Goal: Communication & Community: Answer question/provide support

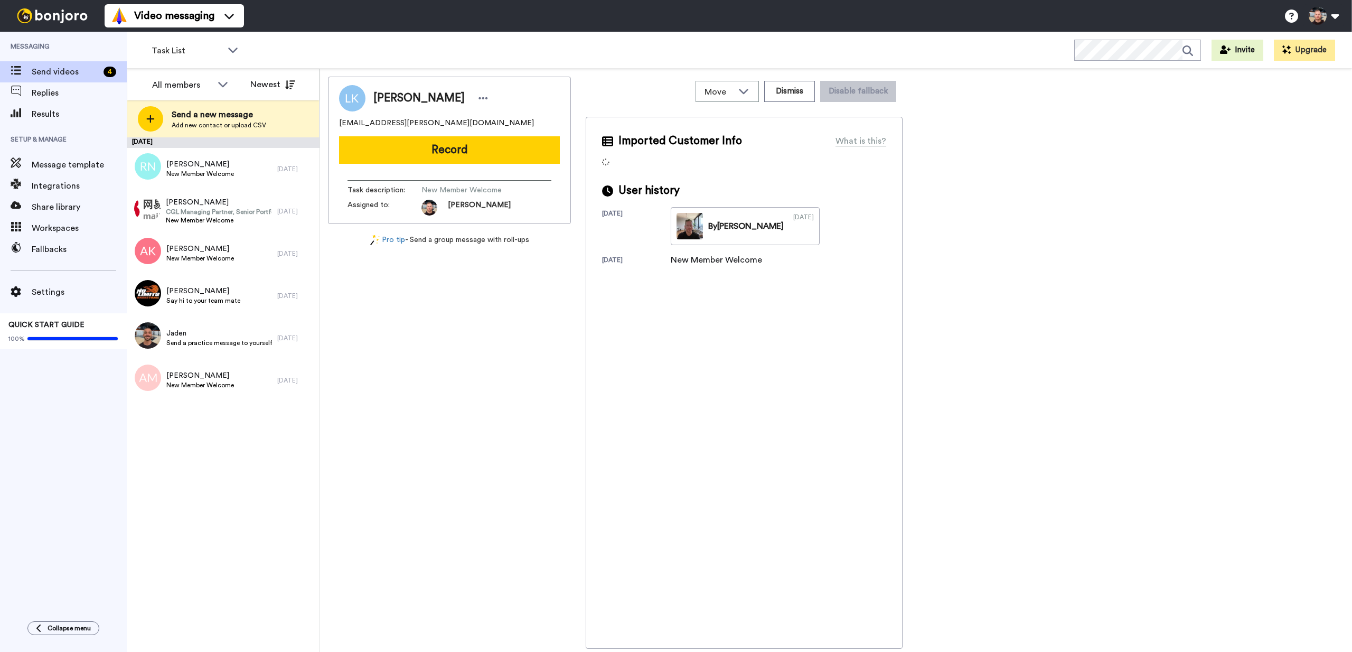
click at [54, 99] on div "Replies" at bounding box center [63, 92] width 127 height 21
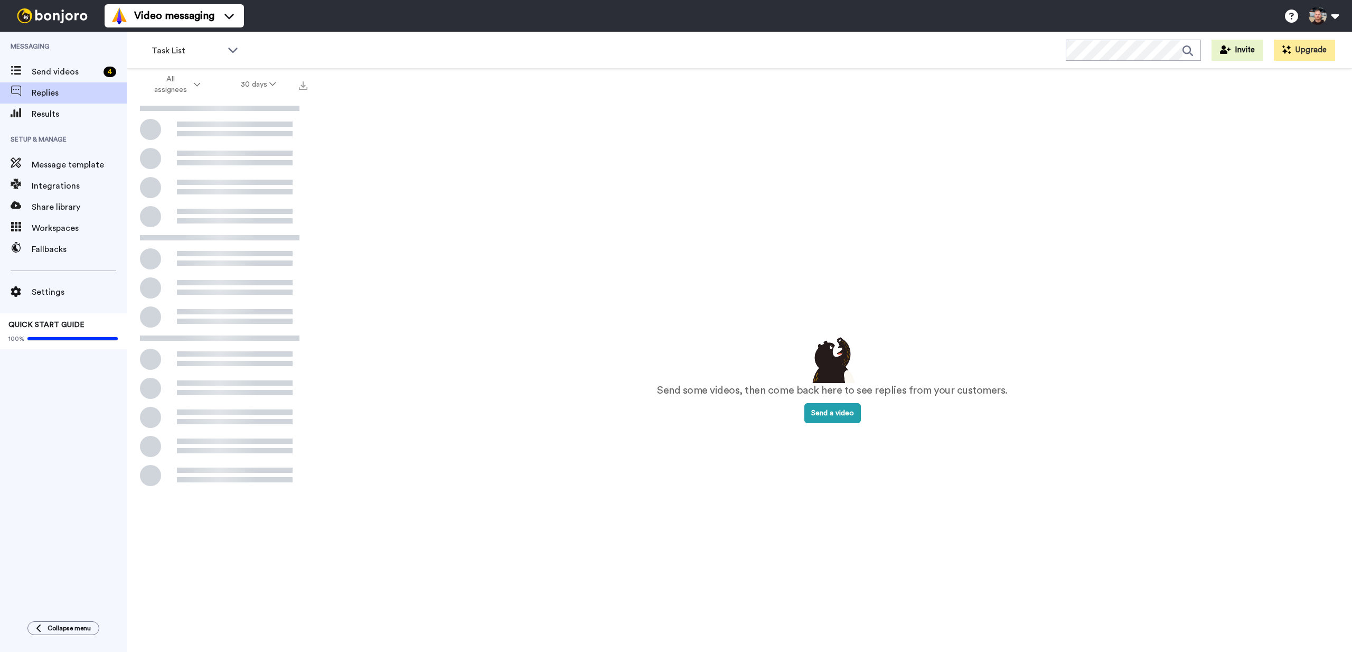
click at [53, 116] on span "Results" at bounding box center [79, 114] width 95 height 13
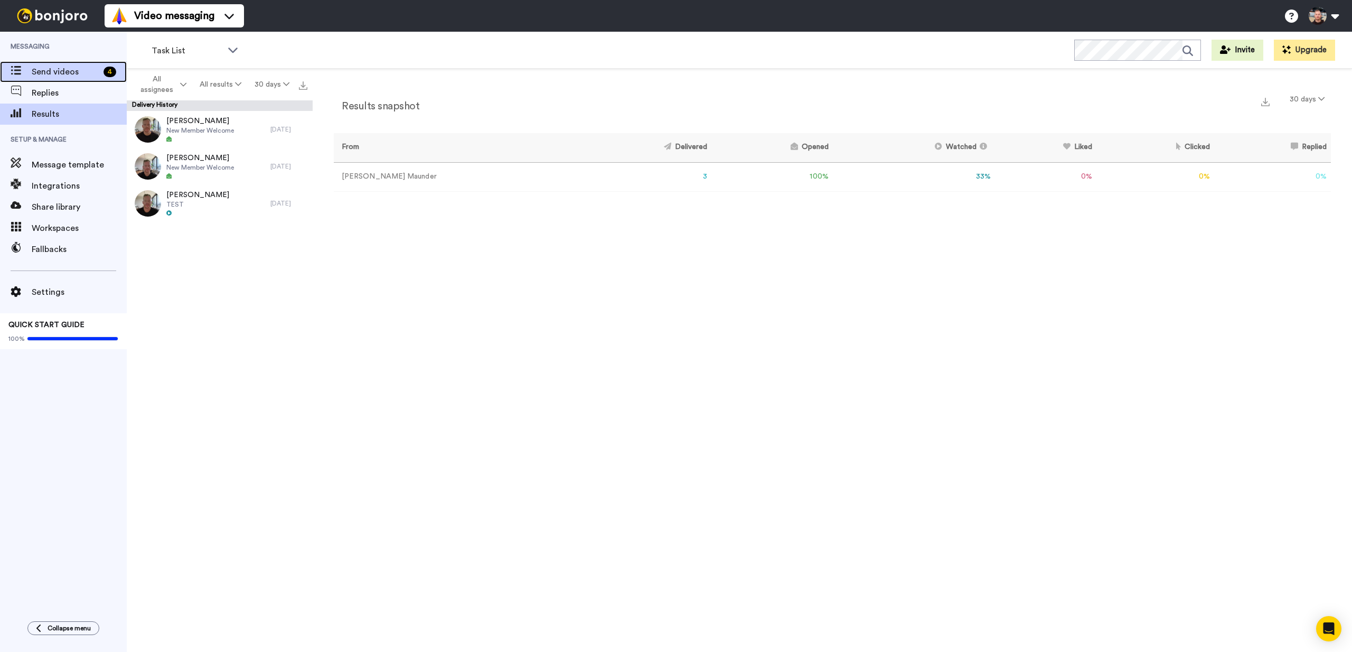
click at [52, 76] on span "Send videos" at bounding box center [66, 71] width 68 height 13
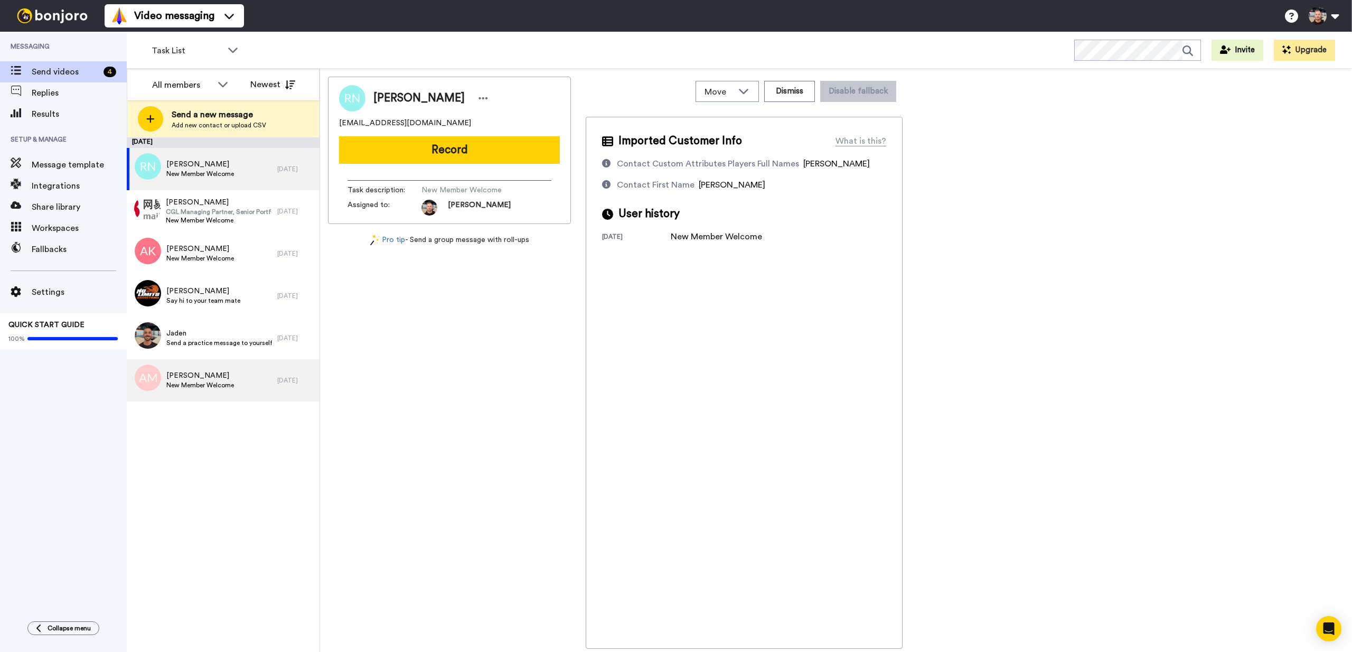
click at [227, 391] on div "Alick Mak New Member Welcome" at bounding box center [202, 380] width 150 height 42
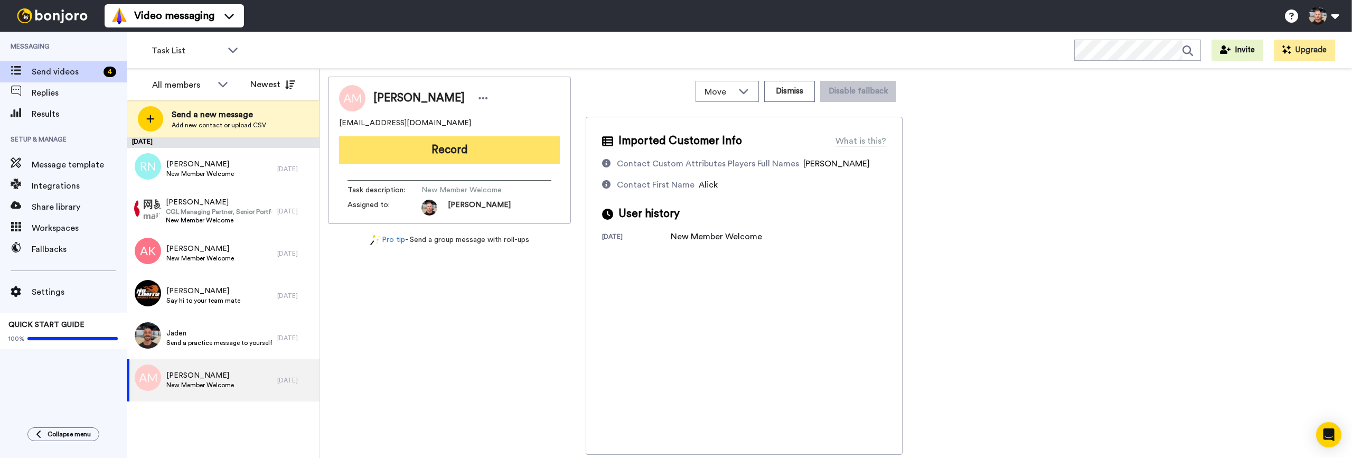
drag, startPoint x: 457, startPoint y: 154, endPoint x: 738, endPoint y: 193, distance: 284.2
click at [457, 154] on button "Record" at bounding box center [449, 149] width 221 height 27
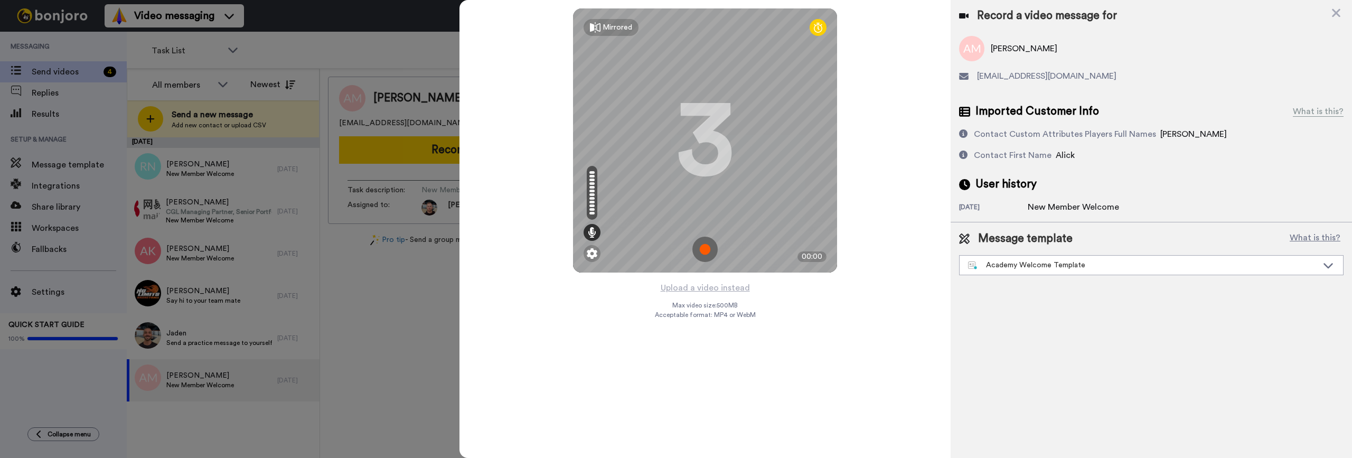
click at [703, 251] on img at bounding box center [704, 249] width 25 height 25
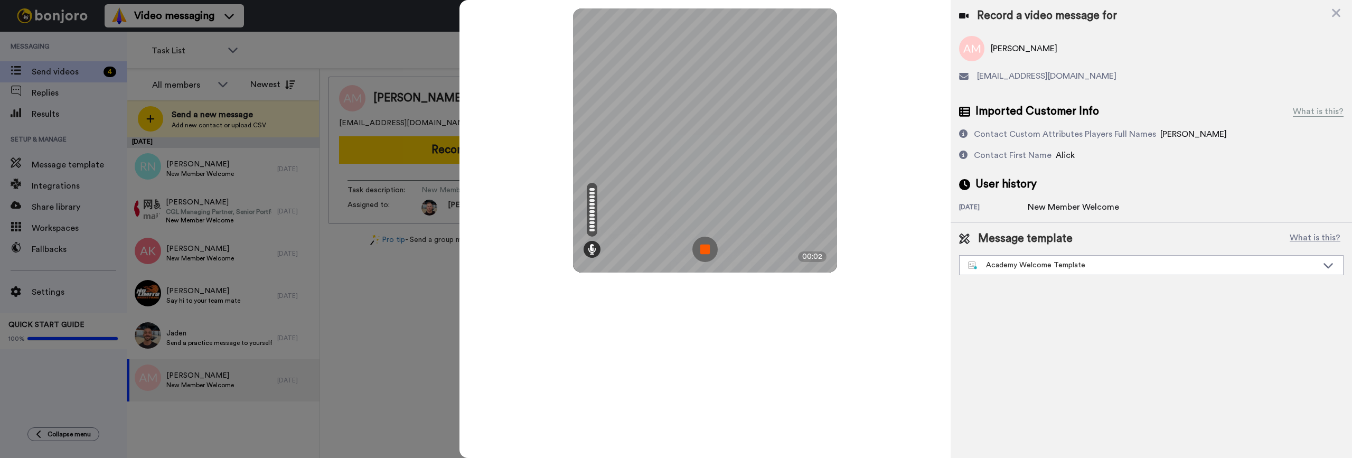
click at [703, 252] on img at bounding box center [704, 249] width 25 height 25
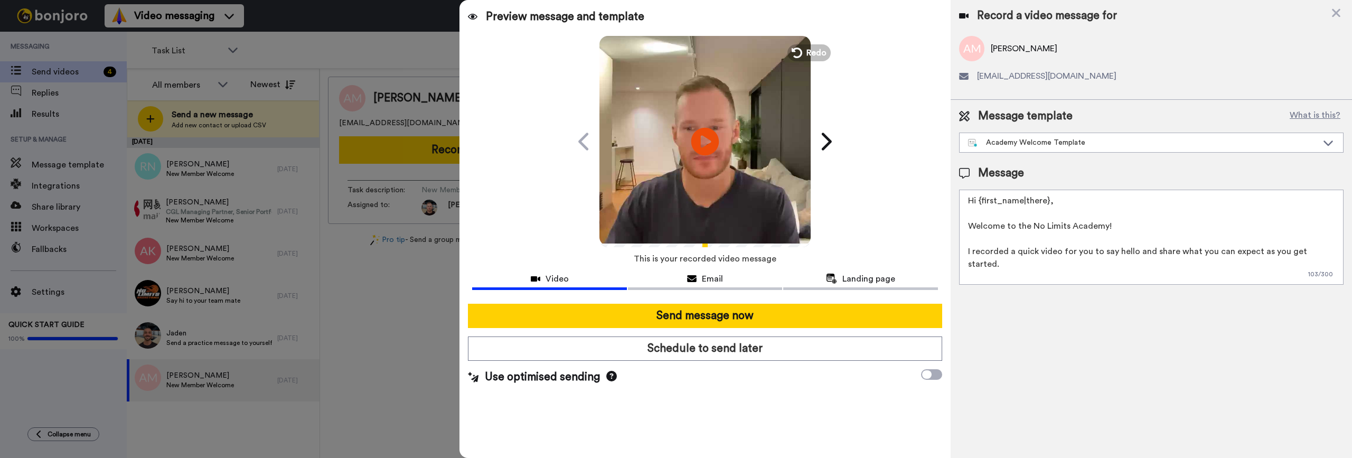
click at [704, 141] on icon "Play/Pause" at bounding box center [705, 141] width 28 height 50
click at [719, 159] on video at bounding box center [704, 139] width 211 height 211
click at [814, 51] on span "Redo" at bounding box center [817, 52] width 22 height 14
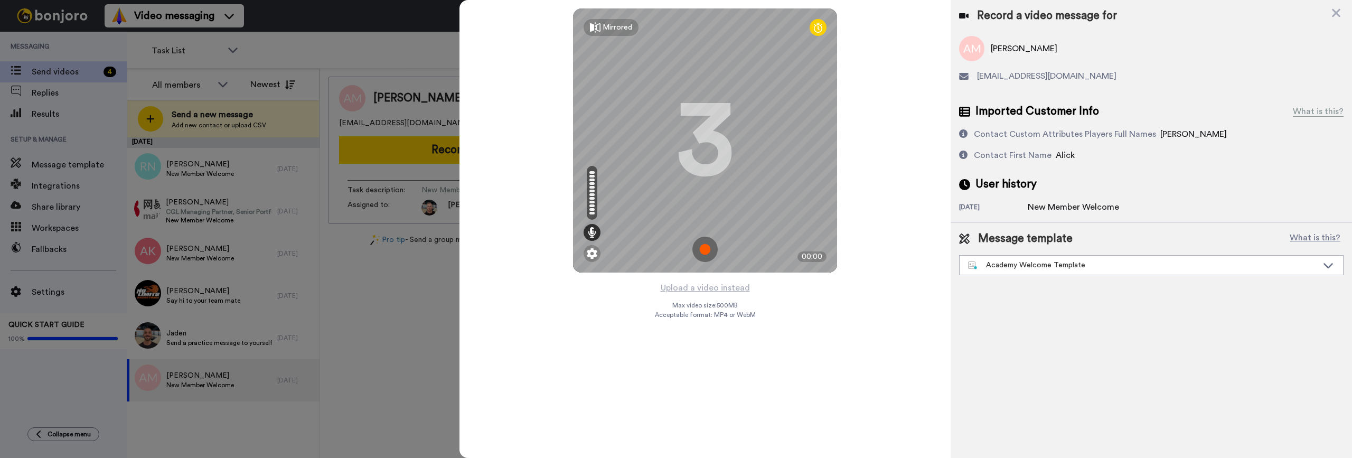
click at [710, 251] on img at bounding box center [704, 249] width 25 height 25
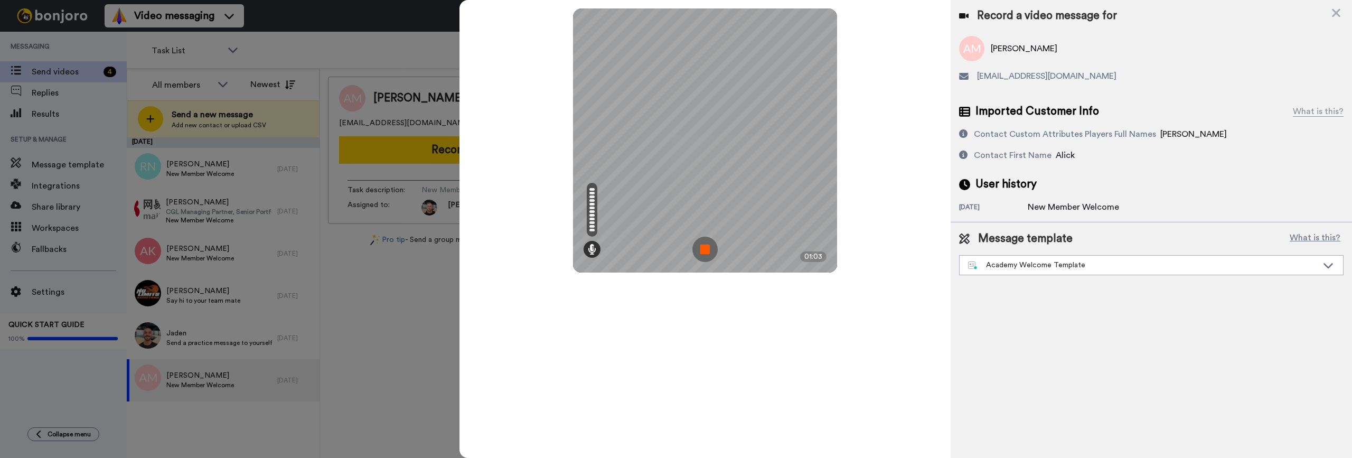
click at [707, 244] on img at bounding box center [704, 249] width 25 height 25
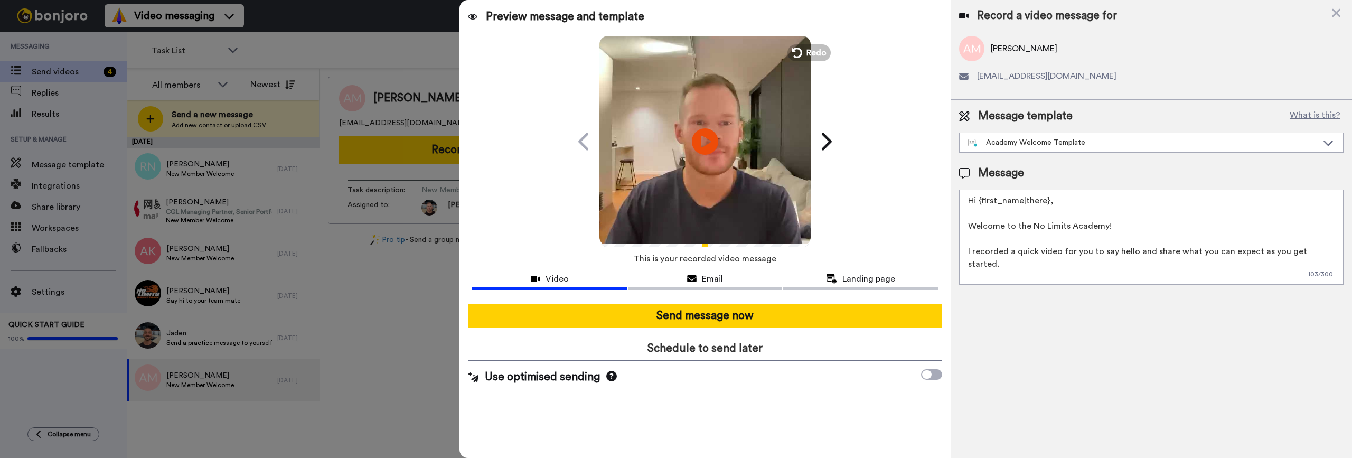
click at [761, 128] on video at bounding box center [704, 139] width 211 height 211
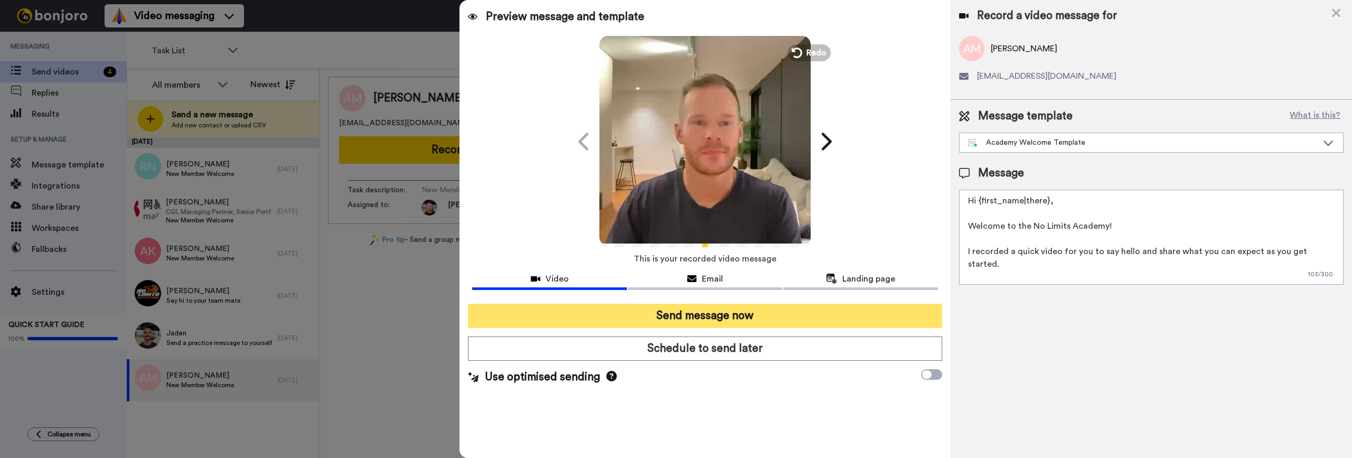
click at [676, 316] on button "Send message now" at bounding box center [705, 316] width 474 height 24
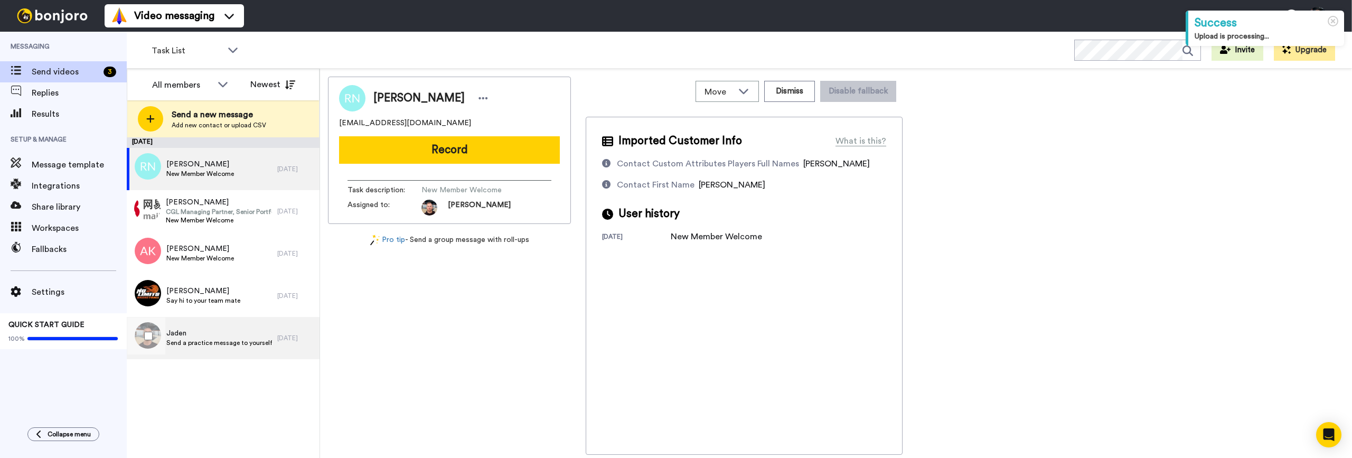
click at [233, 336] on span "Jaden" at bounding box center [219, 333] width 106 height 11
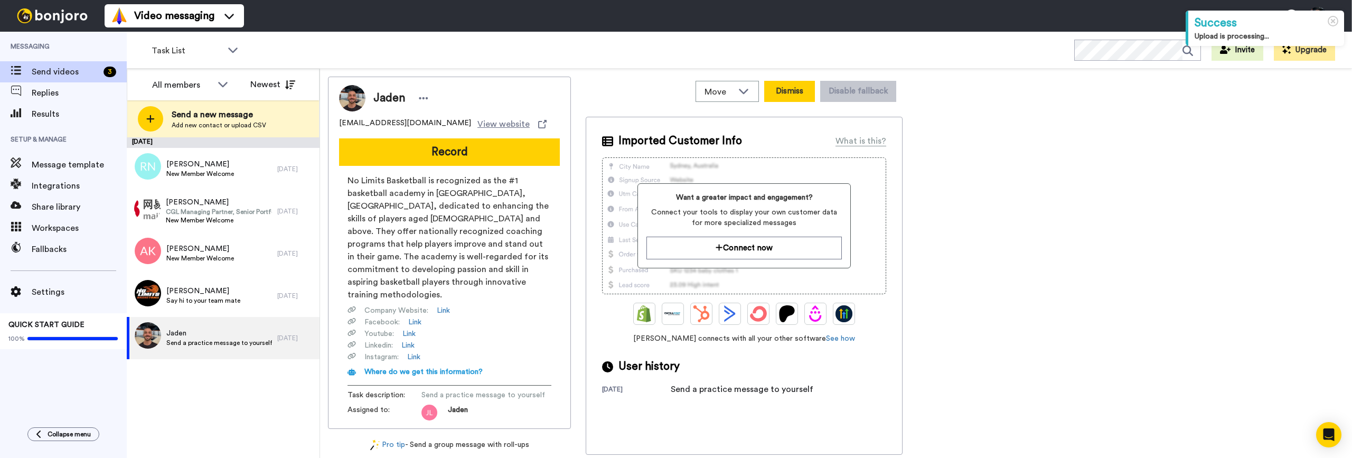
click at [799, 99] on button "Dismiss" at bounding box center [789, 91] width 51 height 21
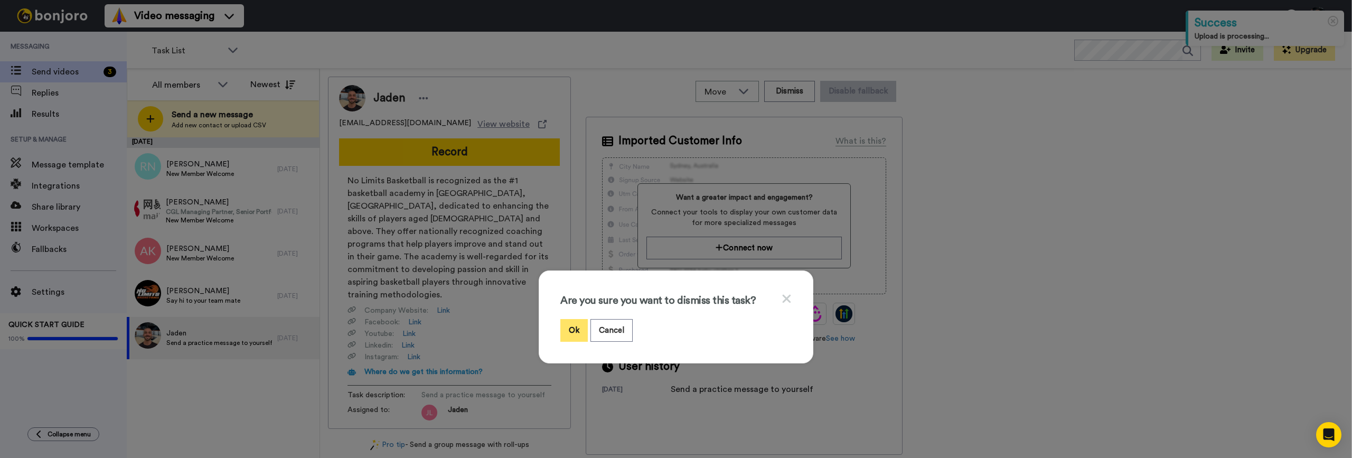
click at [562, 326] on button "Ok" at bounding box center [573, 330] width 27 height 23
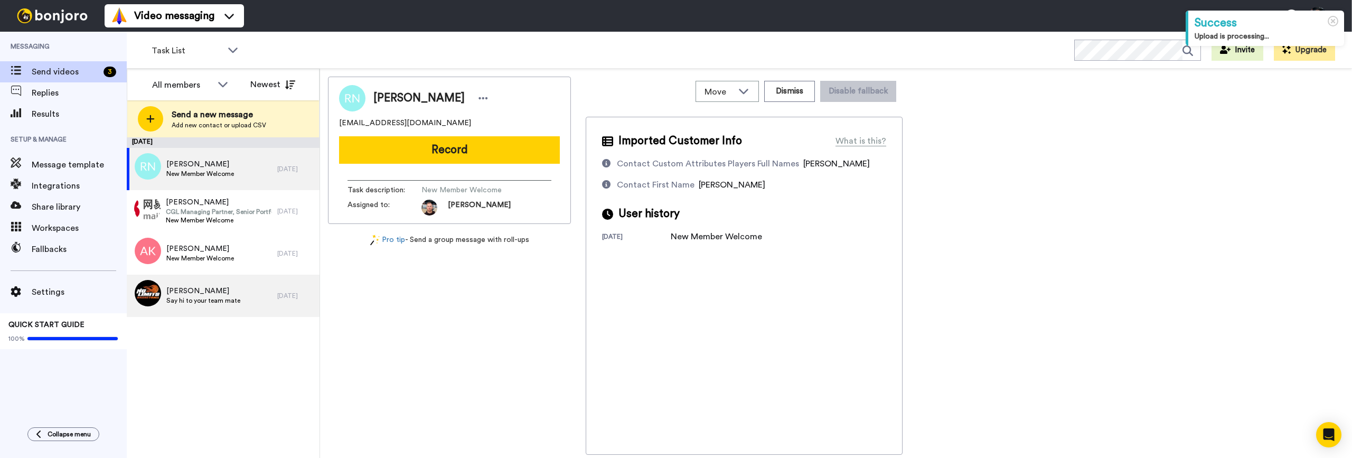
click at [215, 309] on div "Pete Say hi to your team mate" at bounding box center [202, 296] width 150 height 42
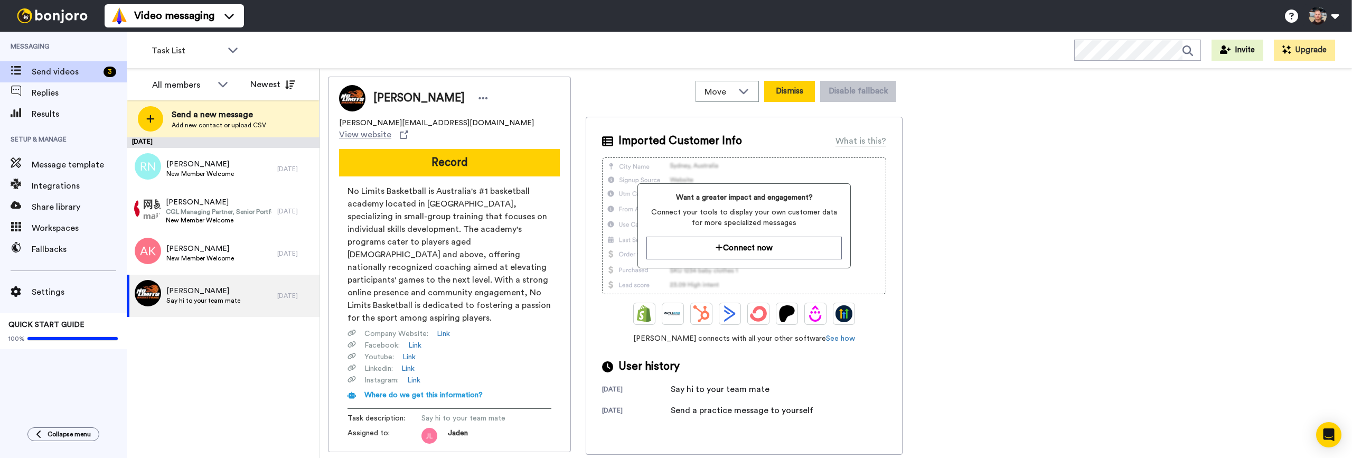
click at [801, 96] on button "Dismiss" at bounding box center [789, 91] width 51 height 21
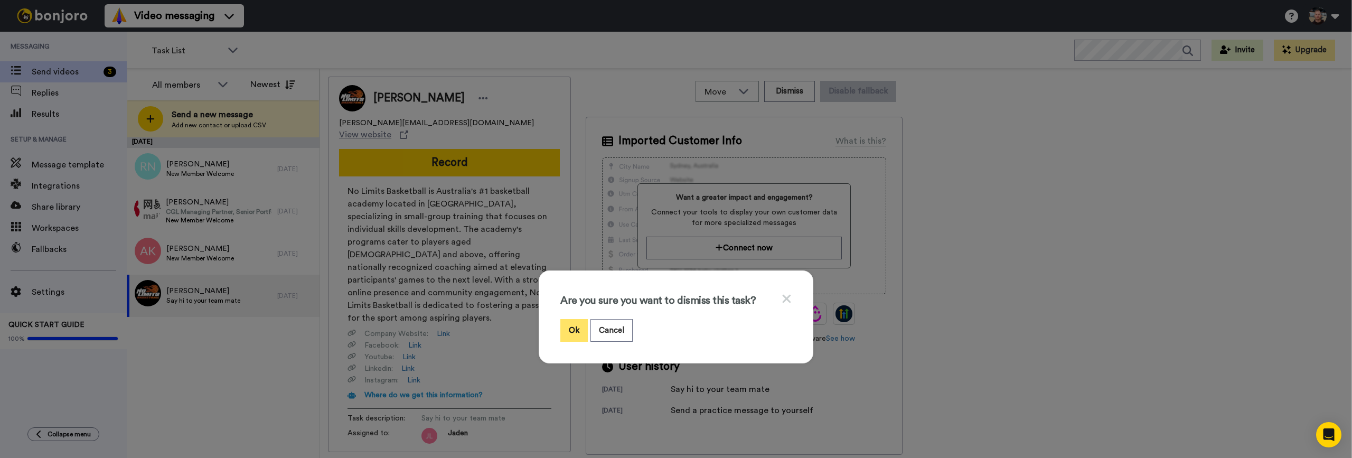
click at [574, 335] on button "Ok" at bounding box center [573, 330] width 27 height 23
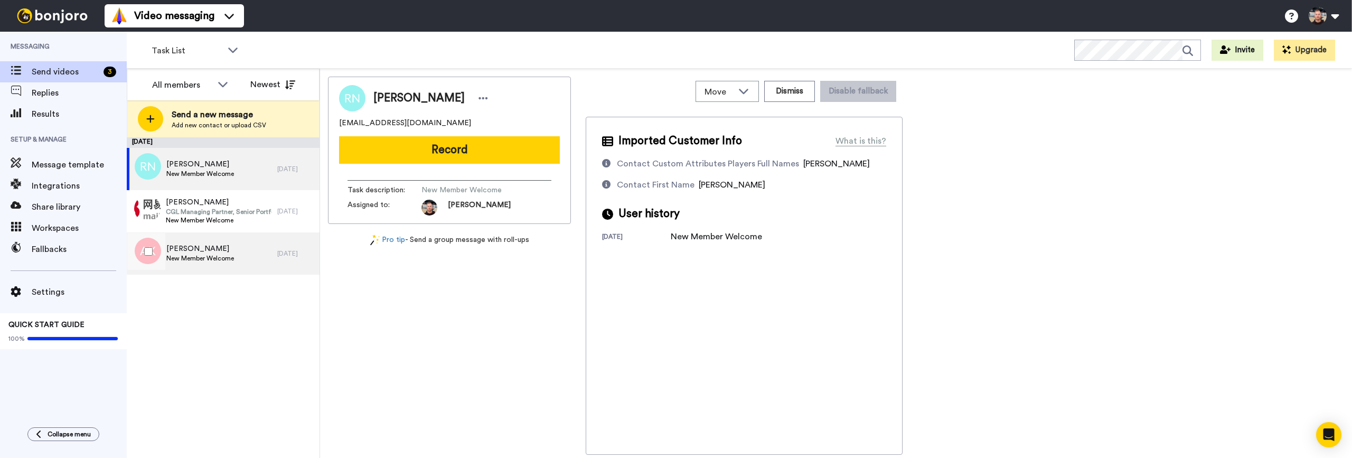
click at [207, 256] on span "New Member Welcome" at bounding box center [200, 258] width 68 height 8
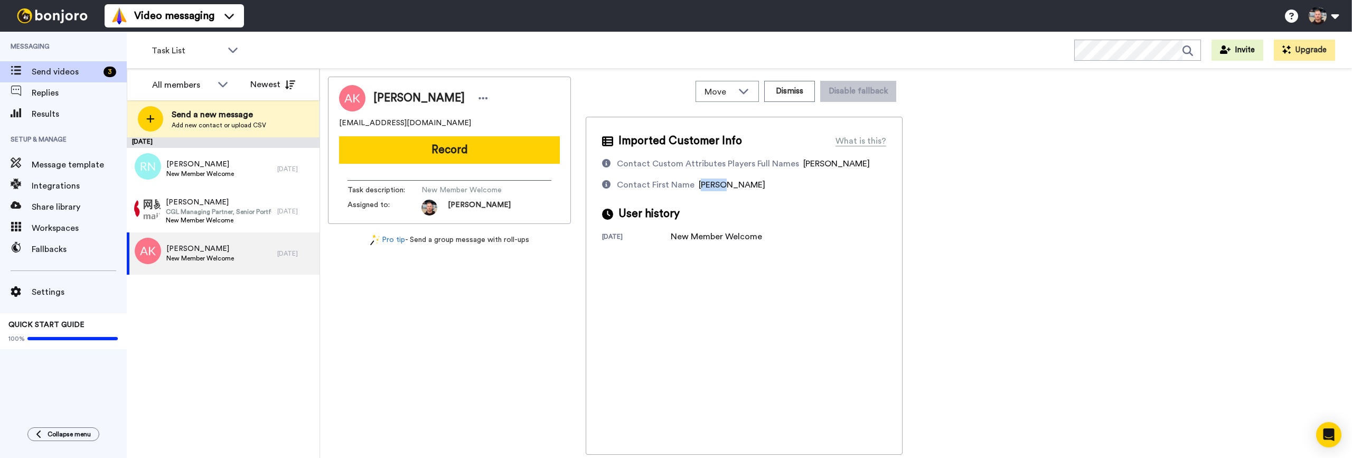
drag, startPoint x: 701, startPoint y: 187, endPoint x: 725, endPoint y: 186, distance: 24.3
click at [725, 186] on div "Anshul" at bounding box center [731, 184] width 67 height 13
drag, startPoint x: 796, startPoint y: 164, endPoint x: 816, endPoint y: 164, distance: 19.5
click at [816, 164] on span "Ayansh Kumar" at bounding box center [836, 163] width 67 height 8
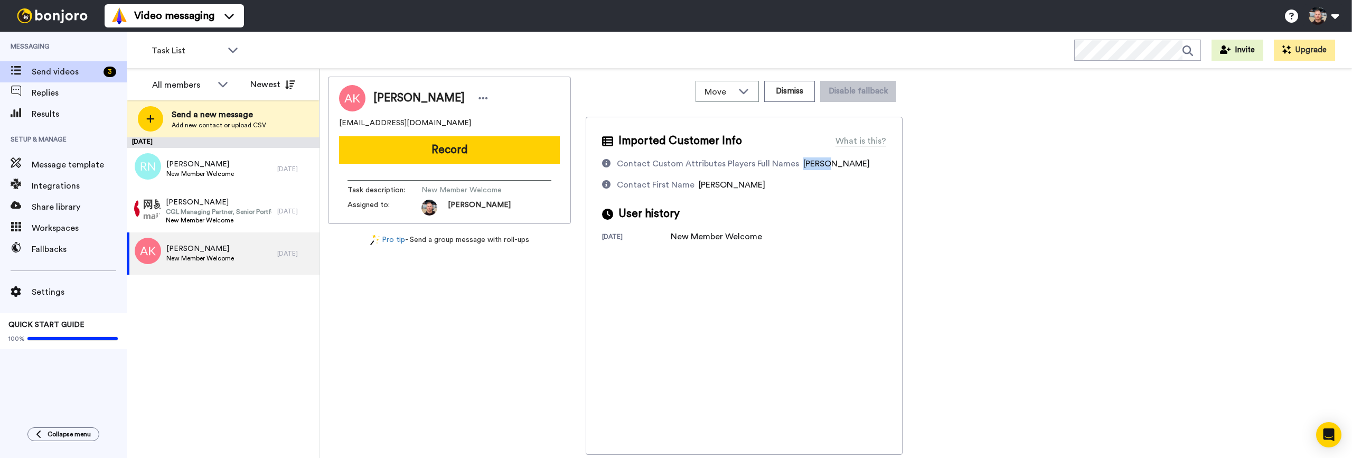
drag, startPoint x: 819, startPoint y: 164, endPoint x: 799, endPoint y: 165, distance: 20.1
click at [803, 165] on span "Ayansh Kumar" at bounding box center [836, 163] width 67 height 8
drag, startPoint x: 761, startPoint y: 181, endPoint x: 696, endPoint y: 182, distance: 65.5
click at [696, 182] on div "Contact First Name Anshul" at bounding box center [744, 184] width 284 height 13
copy span "Anshul"
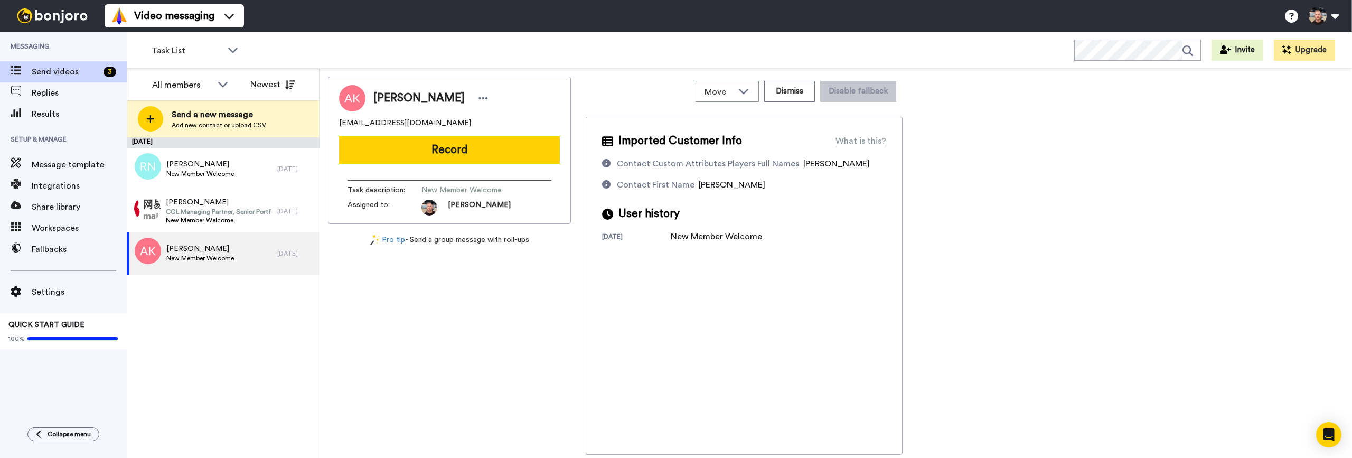
click at [817, 163] on span "Ayansh Kumar" at bounding box center [836, 163] width 67 height 8
drag, startPoint x: 824, startPoint y: 163, endPoint x: 799, endPoint y: 165, distance: 25.4
click at [803, 165] on span "Ayansh Kumar" at bounding box center [836, 163] width 67 height 8
copy span "Ayansh"
click at [234, 213] on span "CGL Managing Partner, Senior Portfolio Manager" at bounding box center [219, 211] width 106 height 8
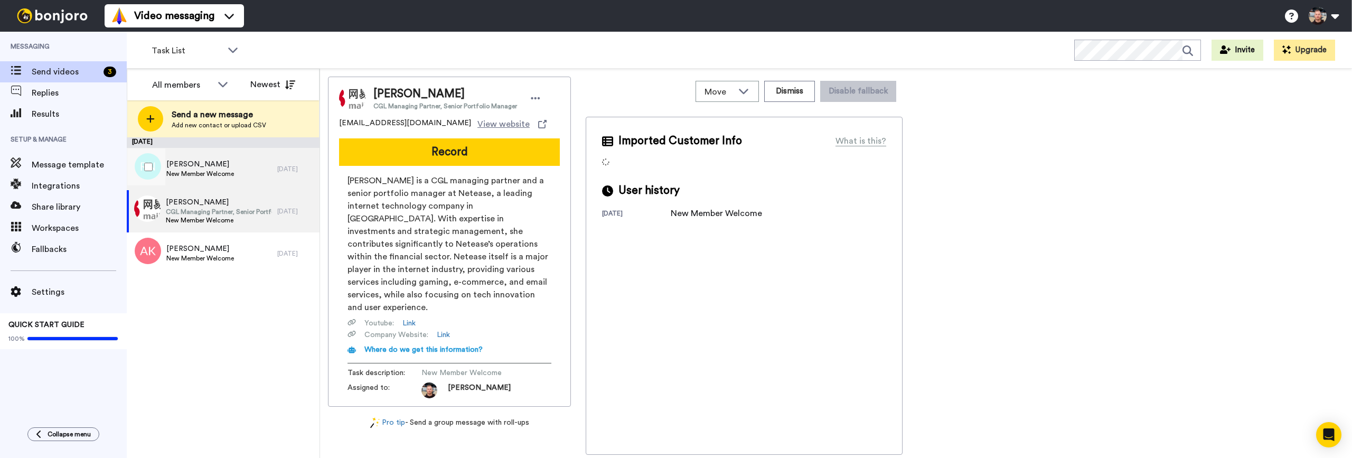
click at [242, 165] on div "Rebecca Nip New Member Welcome" at bounding box center [202, 169] width 150 height 42
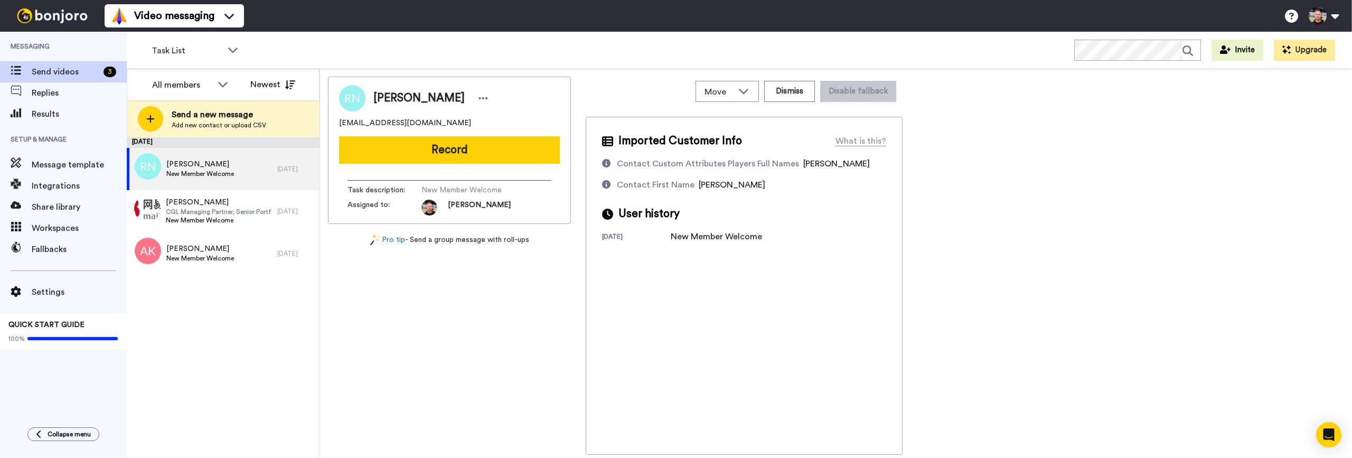
click at [810, 161] on span "[PERSON_NAME]" at bounding box center [836, 163] width 67 height 8
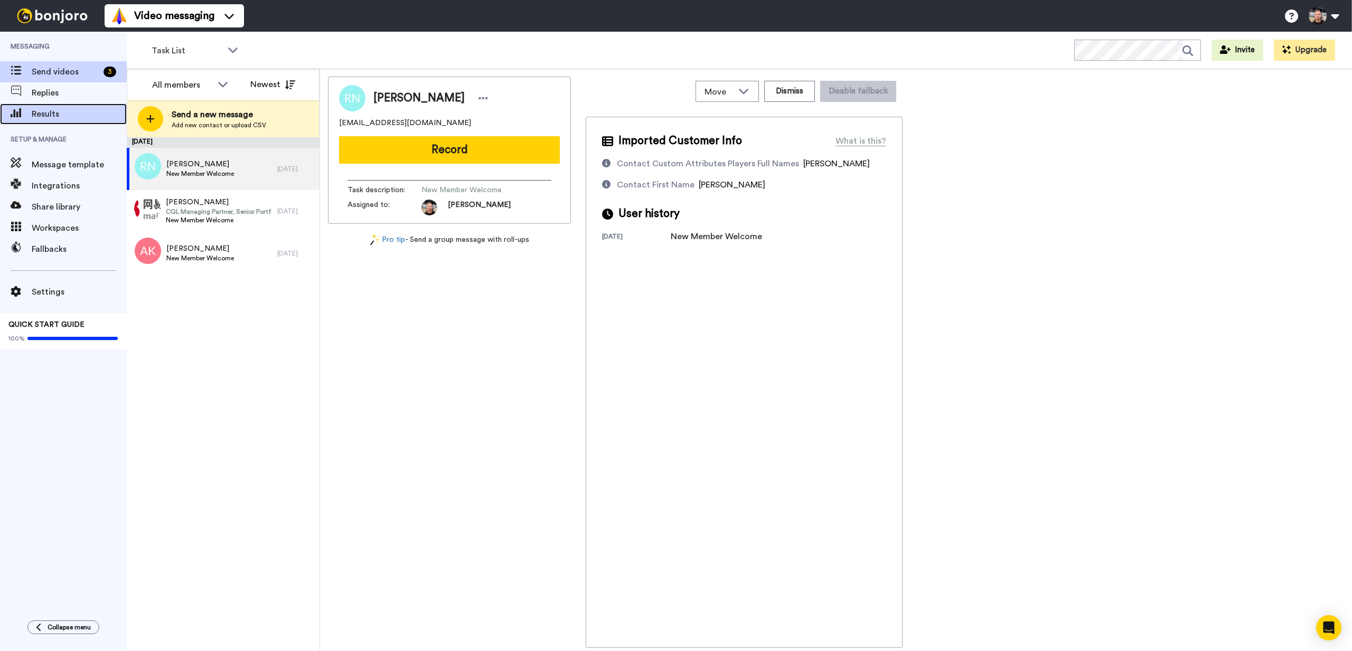
click at [79, 109] on span "Results" at bounding box center [79, 114] width 95 height 13
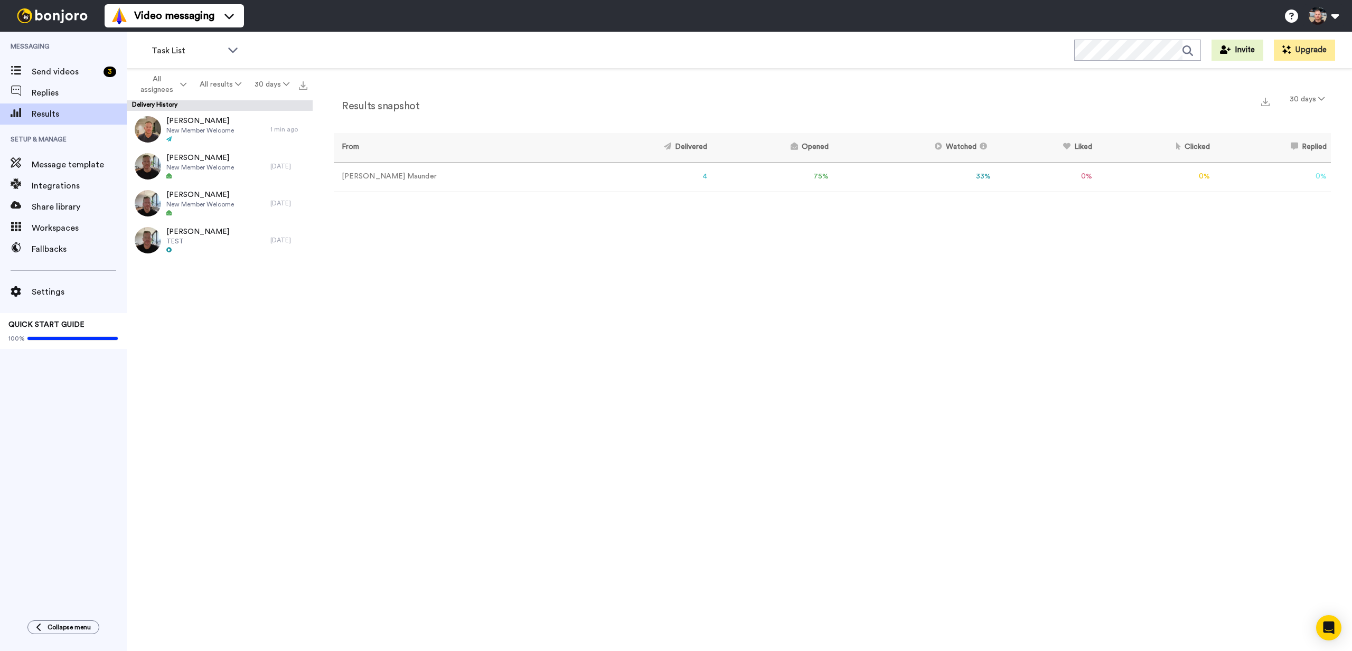
click at [489, 288] on div "Results snapshot 30 days From Delivered Opened Watched Liked Clicked Replied Fa…" at bounding box center [832, 363] width 1039 height 588
click at [64, 75] on span "Send videos" at bounding box center [66, 71] width 68 height 13
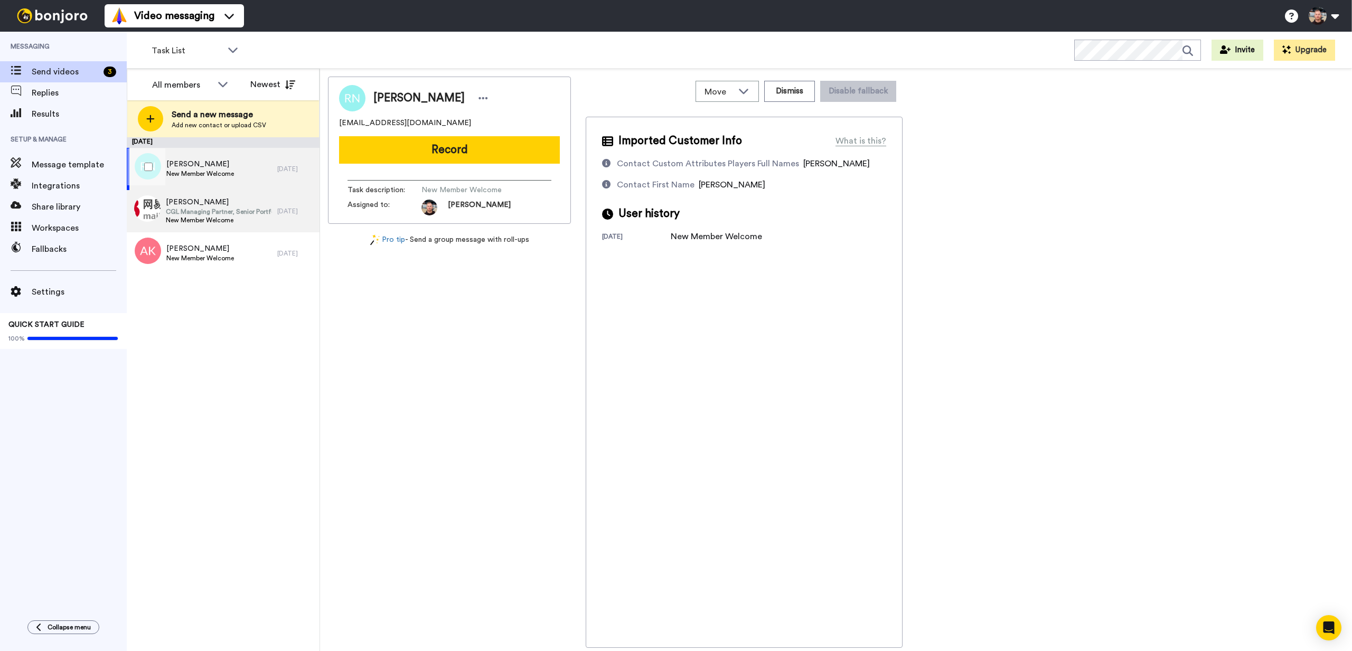
click at [217, 195] on div "Monica Wang CGL Managing Partner, Senior Portfolio Manager New Member Welcome" at bounding box center [202, 211] width 150 height 42
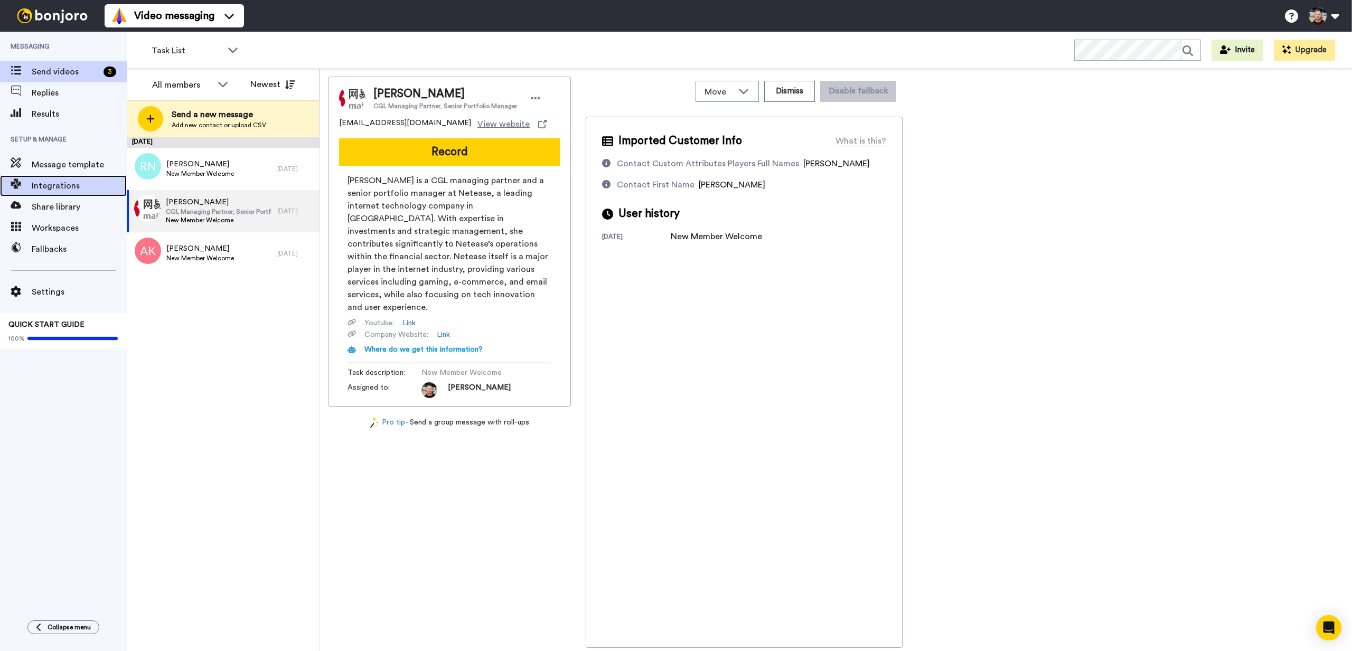
click at [73, 184] on span "Integrations" at bounding box center [79, 186] width 95 height 13
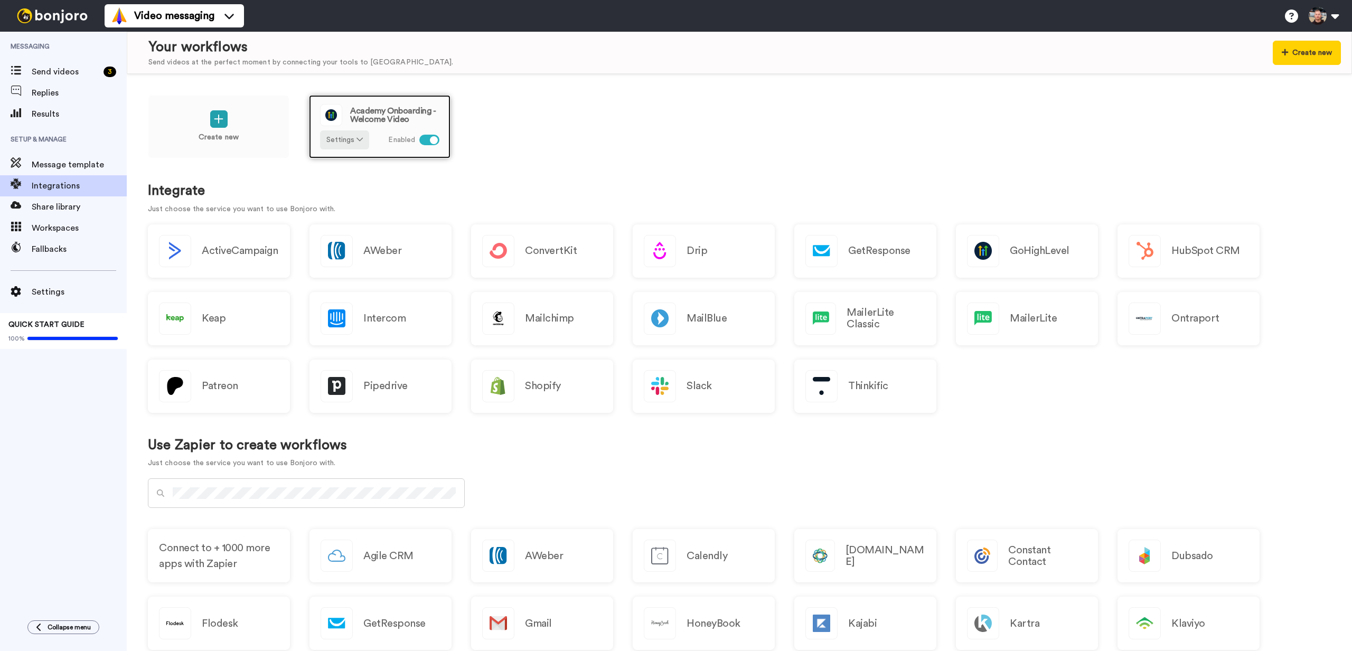
click at [413, 107] on span "Academy Onboarding - Welcome Video" at bounding box center [394, 115] width 89 height 17
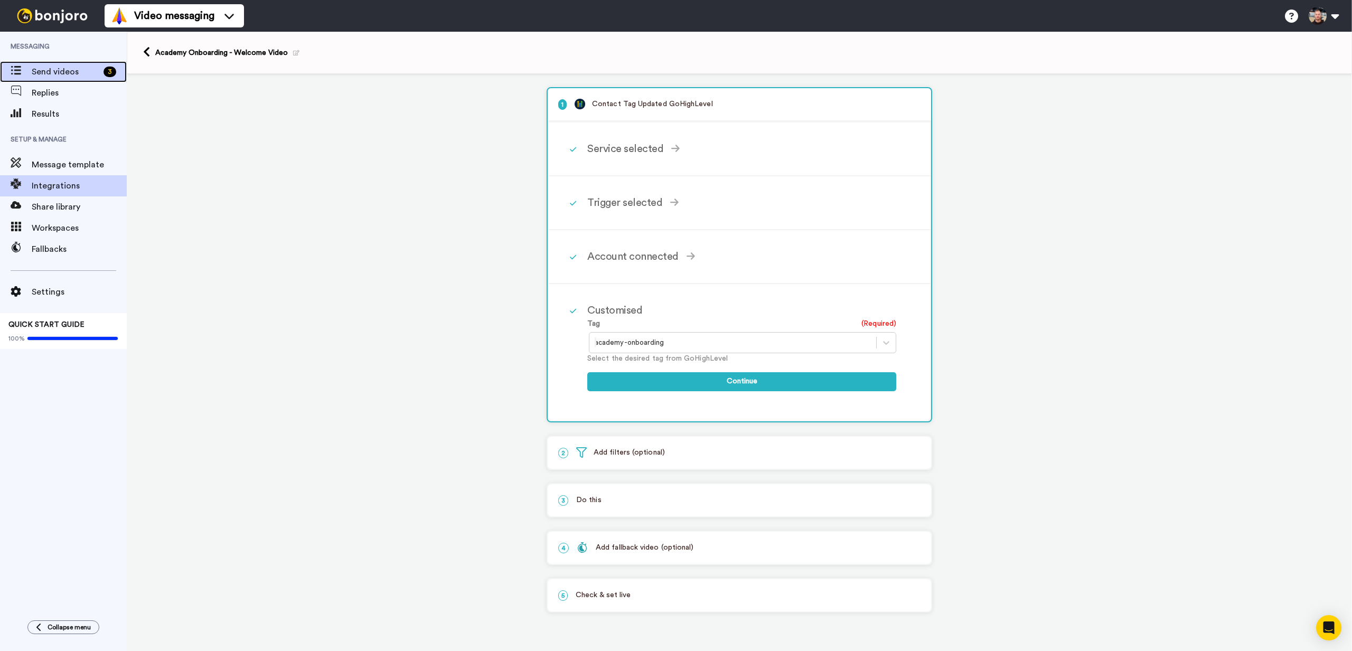
click at [84, 74] on span "Send videos" at bounding box center [66, 71] width 68 height 13
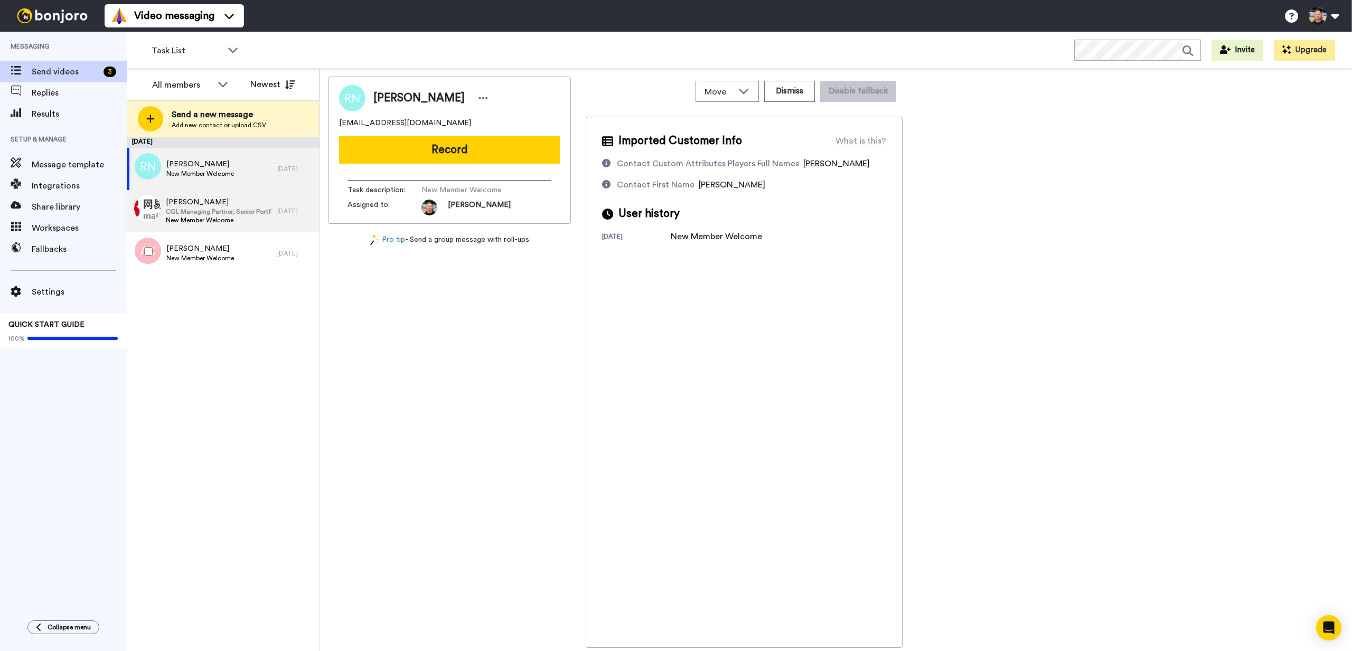
click at [190, 223] on span "New Member Welcome" at bounding box center [219, 220] width 106 height 8
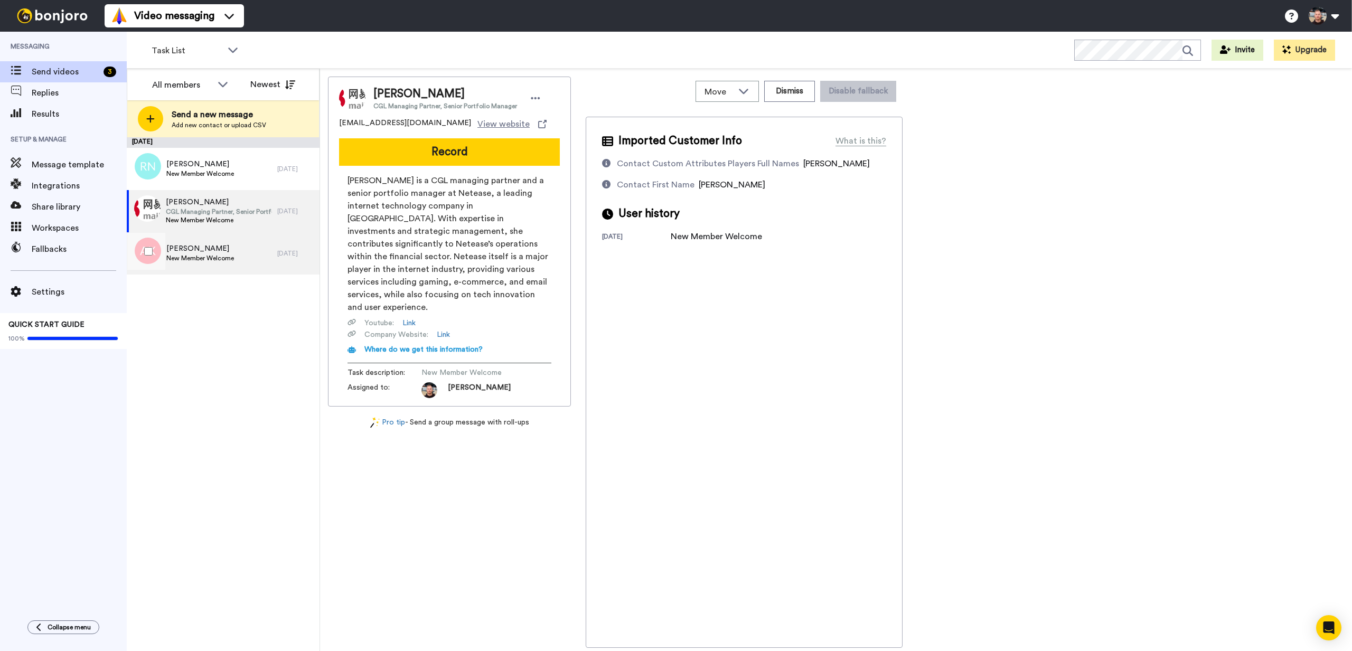
click at [192, 248] on span "[PERSON_NAME]" at bounding box center [200, 248] width 68 height 11
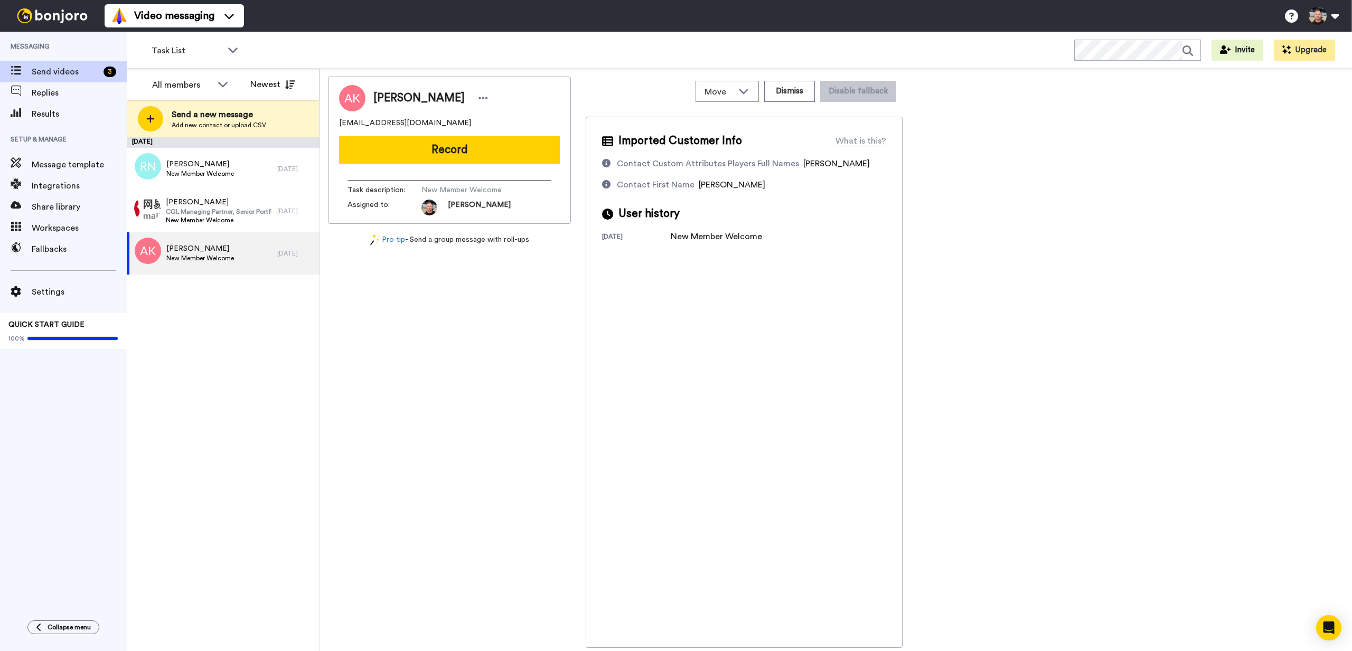
click at [386, 25] on div "Video messaging Switch to Video messaging Testimonials Try me for free! Setting…" at bounding box center [728, 16] width 1247 height 32
click at [383, 27] on div "Video messaging Switch to Video messaging Testimonials Try me for free! Setting…" at bounding box center [728, 16] width 1247 height 32
